Goal: Find specific page/section: Find specific page/section

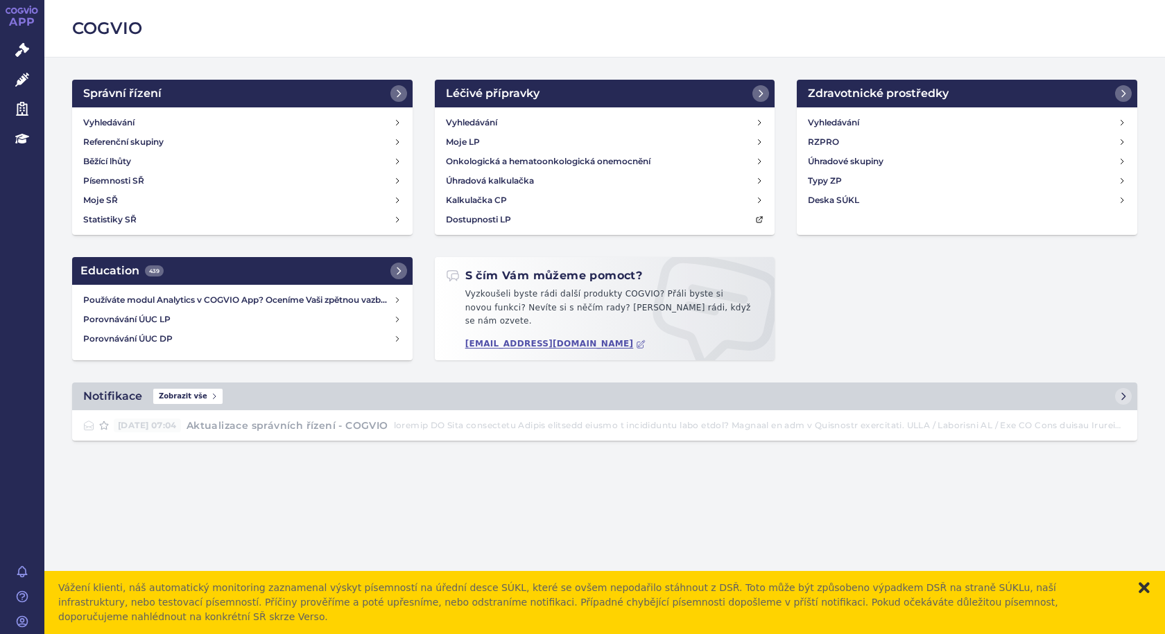
click at [1141, 595] on button "zavřít" at bounding box center [1144, 588] width 14 height 14
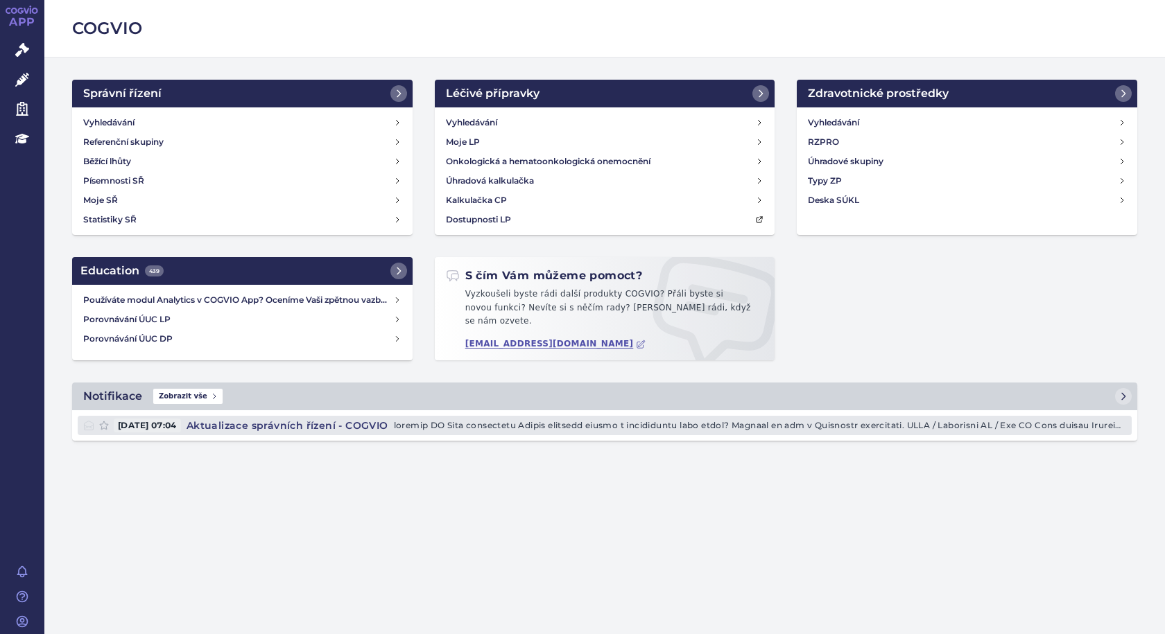
click at [757, 419] on p at bounding box center [760, 426] width 732 height 14
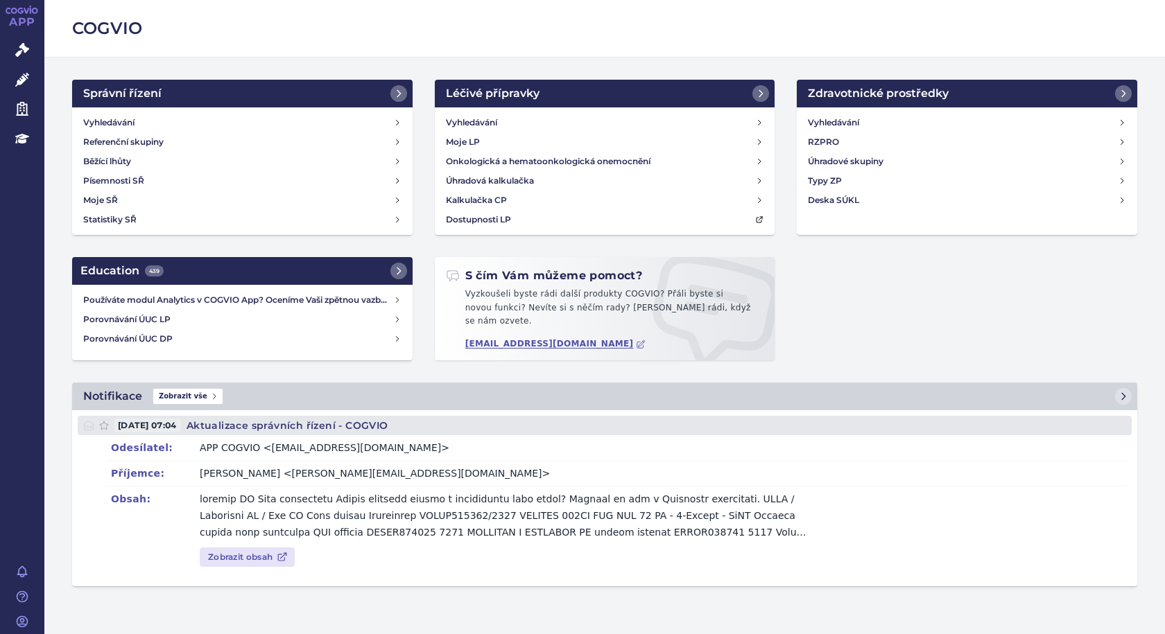
click at [340, 426] on link "[DATE] 07:04 Aktualizace správních řízení - COGVIO" at bounding box center [605, 425] width 1054 height 19
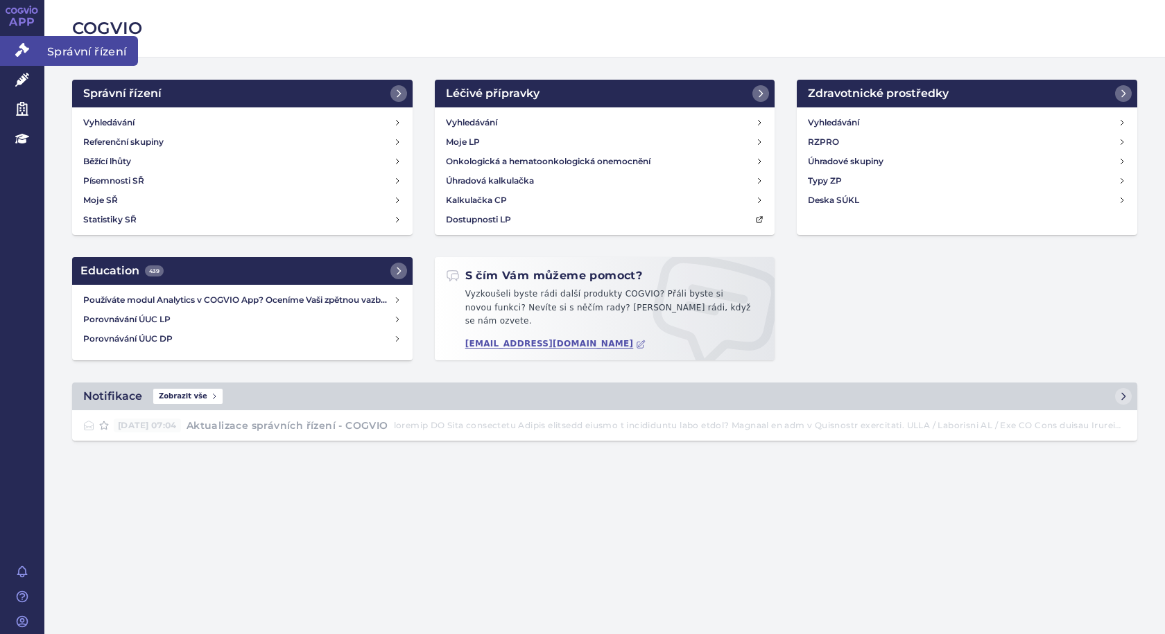
click at [85, 53] on span "Správní řízení" at bounding box center [91, 50] width 94 height 29
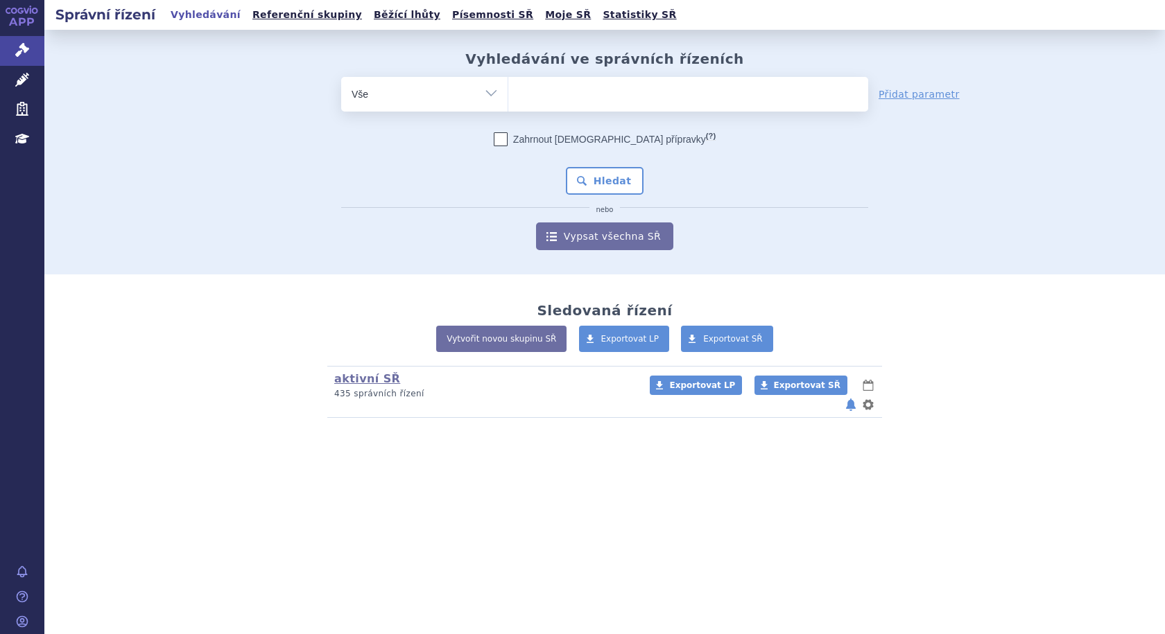
click at [571, 97] on ul at bounding box center [688, 91] width 360 height 29
click at [508, 97] on select at bounding box center [508, 93] width 1 height 35
